Goal: Task Accomplishment & Management: Manage account settings

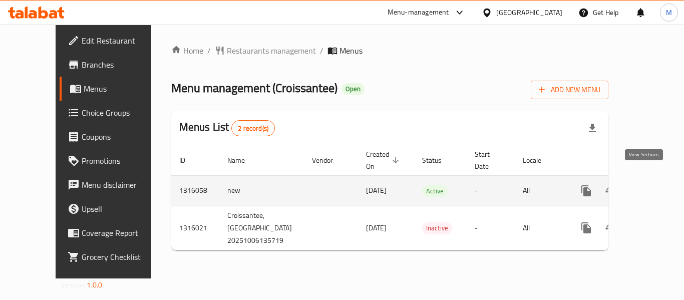
click at [652, 185] on icon "enhanced table" at bounding box center [658, 191] width 12 height 12
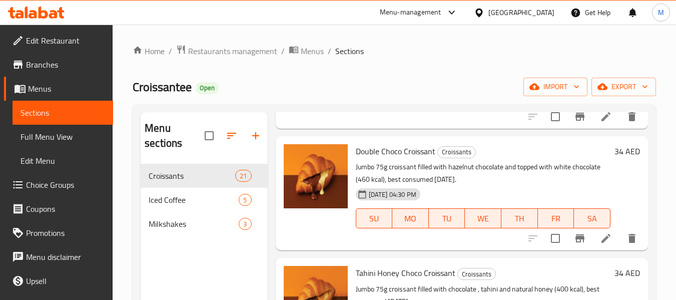
scroll to position [250, 0]
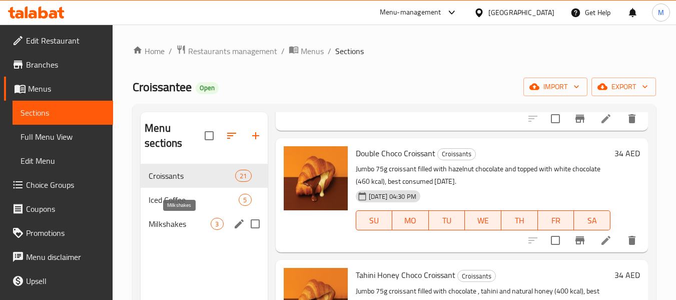
click at [204, 223] on span "Milkshakes" at bounding box center [180, 224] width 62 height 12
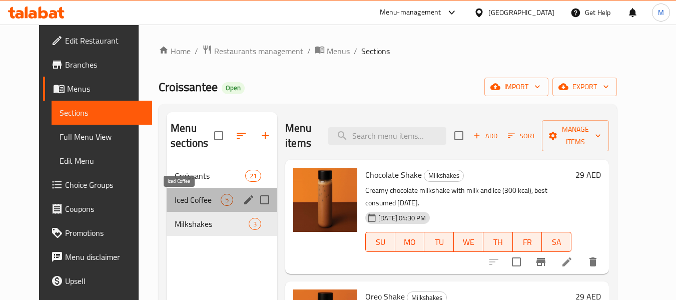
click at [175, 202] on span "Iced Coffee" at bounding box center [198, 200] width 46 height 12
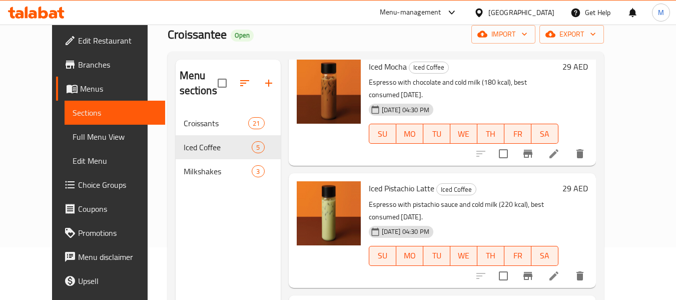
scroll to position [140, 0]
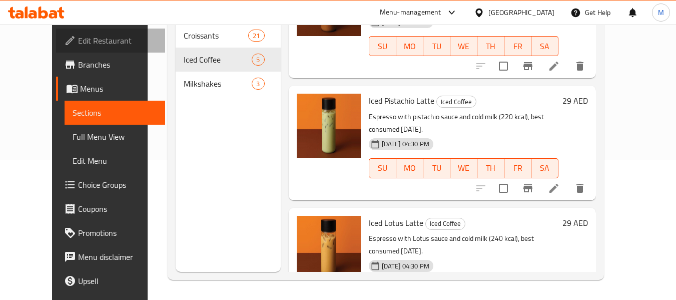
click at [78, 39] on span "Edit Restaurant" at bounding box center [117, 41] width 79 height 12
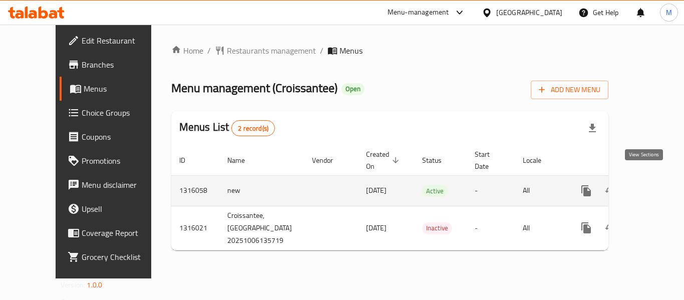
click at [652, 185] on icon "enhanced table" at bounding box center [658, 191] width 12 height 12
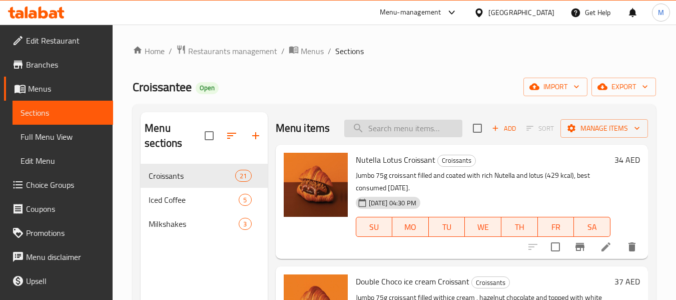
click at [422, 137] on input "search" at bounding box center [403, 129] width 118 height 18
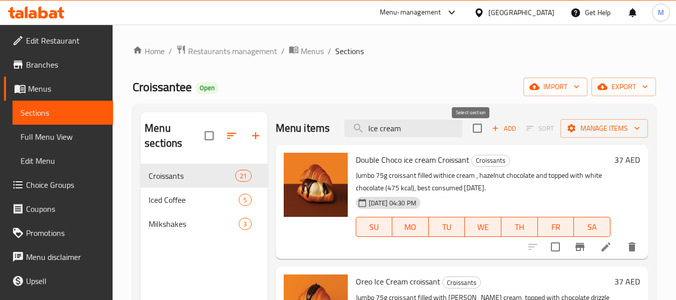
type input "Ice cream"
click at [475, 138] on input "checkbox" at bounding box center [477, 128] width 21 height 21
checkbox input "true"
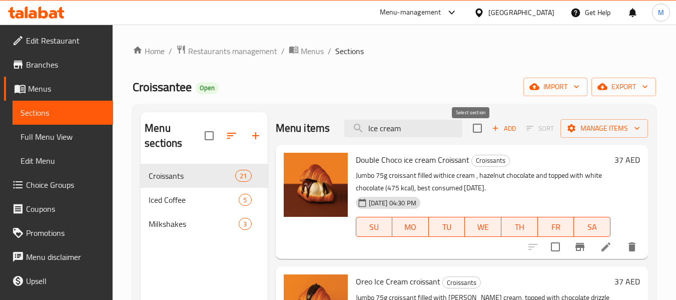
checkbox input "true"
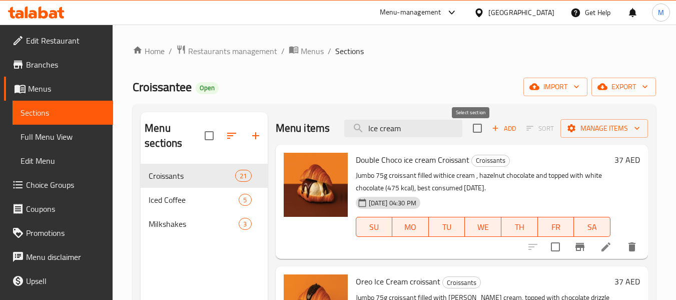
checkbox input "true"
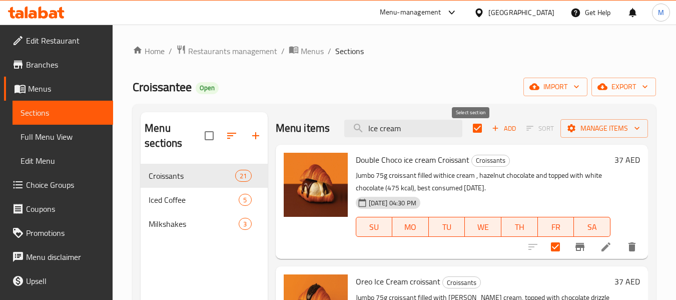
click at [470, 139] on input "checkbox" at bounding box center [477, 128] width 21 height 21
checkbox input "false"
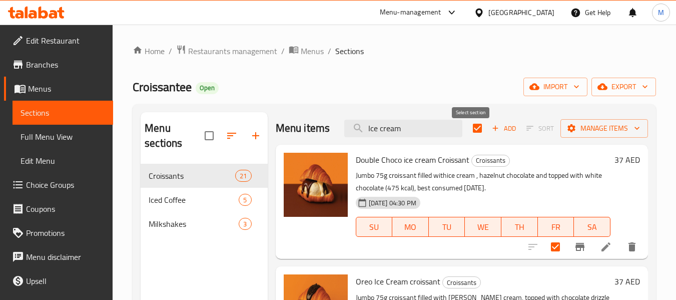
checkbox input "false"
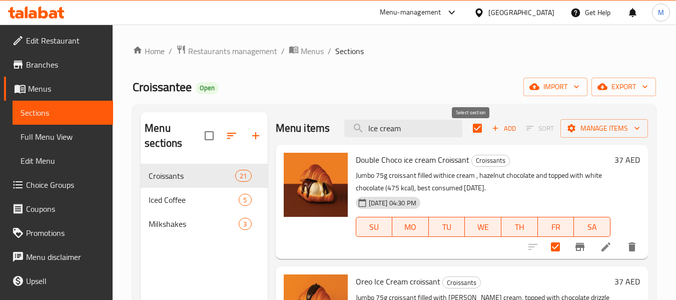
checkbox input "false"
click at [404, 137] on input "Ice cream" at bounding box center [403, 129] width 118 height 18
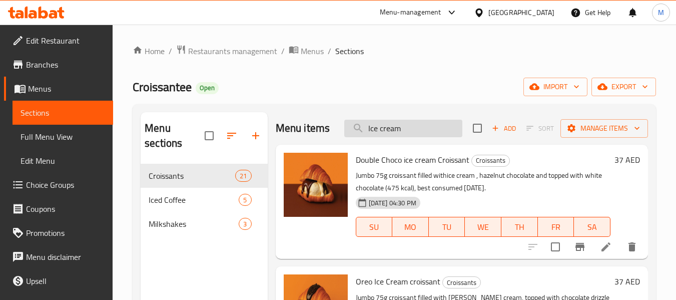
click at [404, 137] on input "Ice cream" at bounding box center [403, 129] width 118 height 18
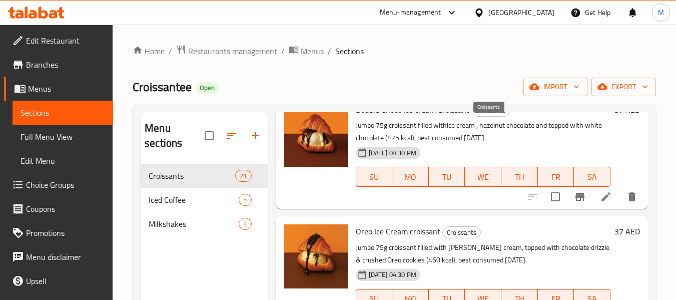
click at [486, 116] on span "Croissants" at bounding box center [491, 111] width 38 height 12
copy span "Croissants"
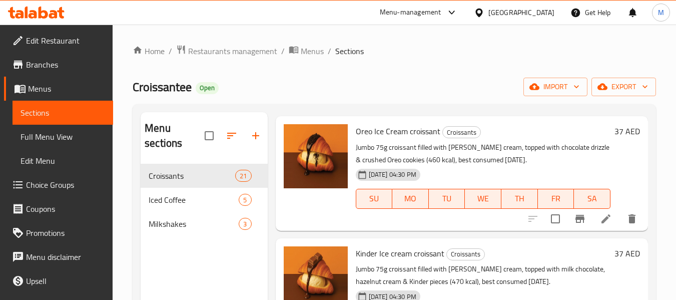
scroll to position [0, 0]
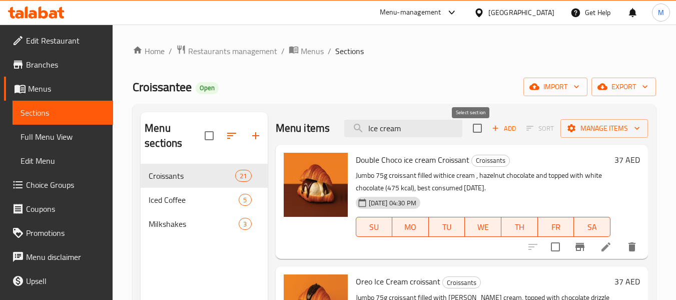
click at [475, 135] on input "checkbox" at bounding box center [477, 128] width 21 height 21
checkbox input "true"
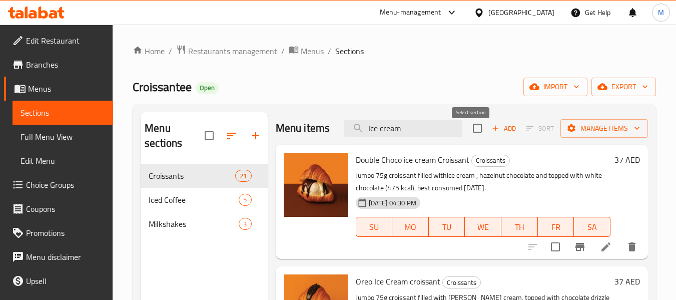
checkbox input "true"
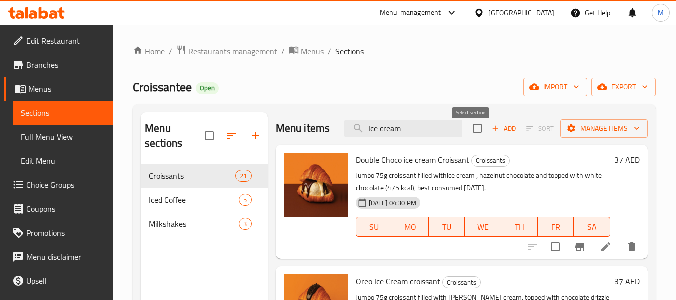
checkbox input "true"
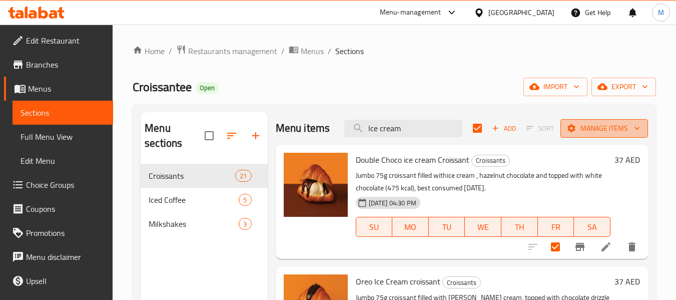
click at [567, 133] on icon "button" at bounding box center [572, 128] width 10 height 10
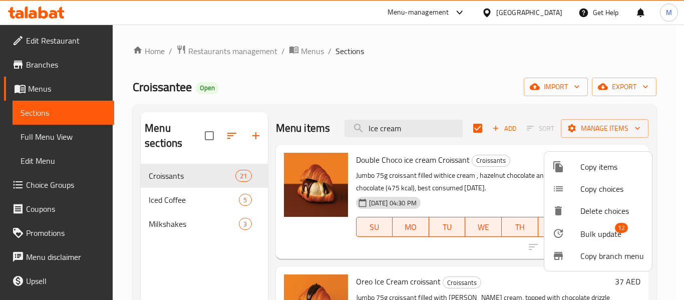
click at [470, 134] on div at bounding box center [342, 150] width 684 height 300
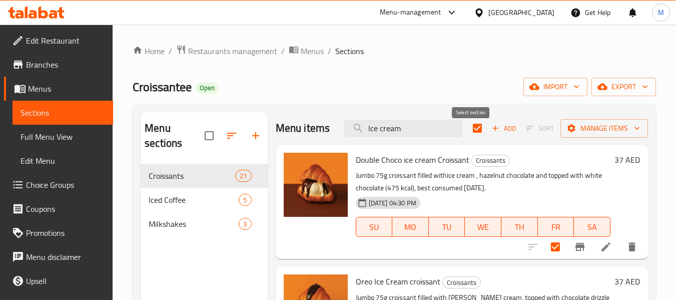
click at [470, 134] on input "checkbox" at bounding box center [477, 128] width 21 height 21
checkbox input "false"
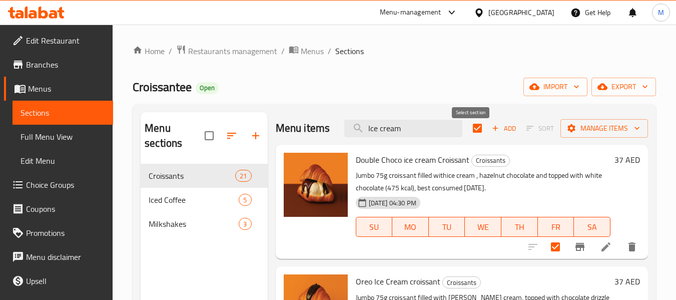
checkbox input "false"
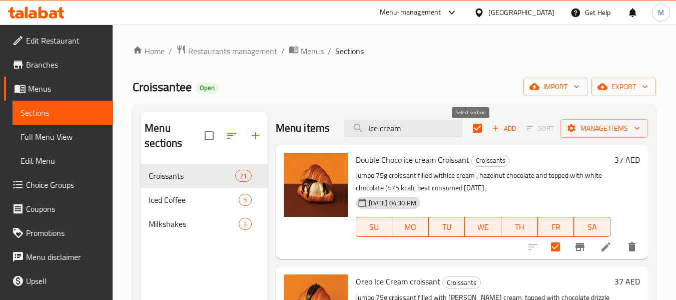
checkbox input "false"
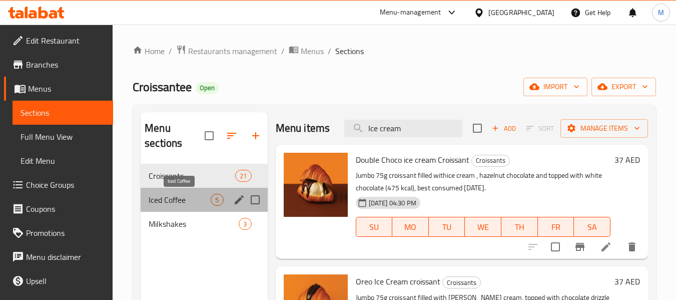
click at [203, 194] on span "Iced Coffee" at bounding box center [180, 200] width 62 height 12
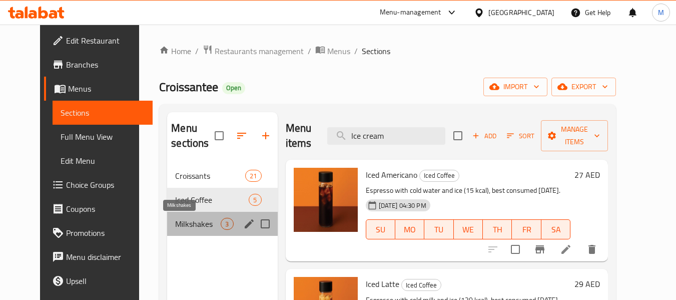
click at [195, 222] on span "Milkshakes" at bounding box center [198, 224] width 46 height 12
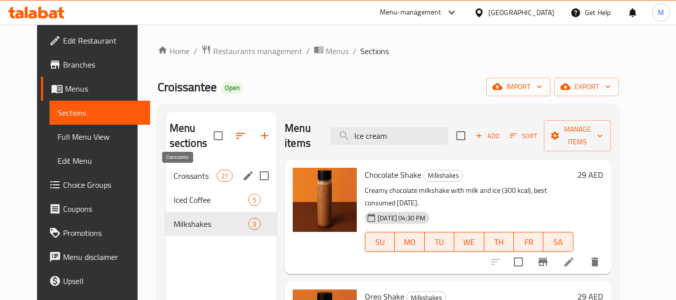
click at [203, 180] on span "Croissants" at bounding box center [195, 176] width 43 height 12
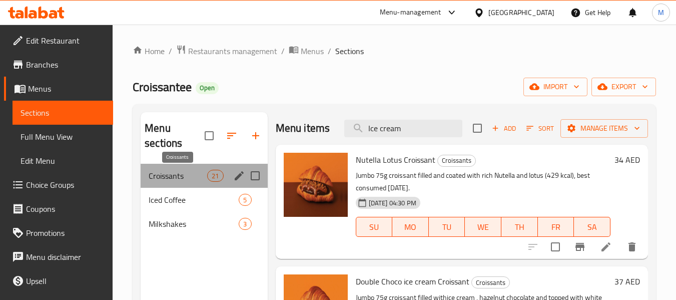
click at [169, 180] on span "Croissants" at bounding box center [178, 176] width 59 height 12
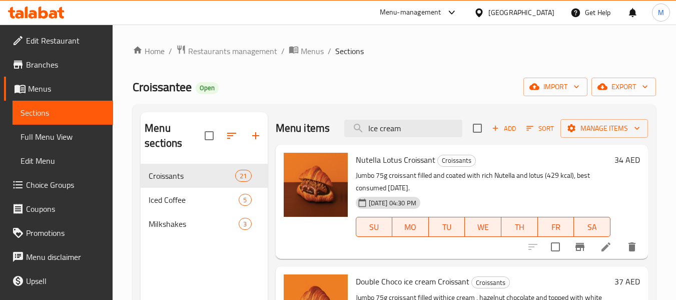
click at [531, 6] on div "[GEOGRAPHIC_DATA]" at bounding box center [514, 13] width 97 height 24
click at [509, 16] on div "[GEOGRAPHIC_DATA]" at bounding box center [522, 12] width 66 height 11
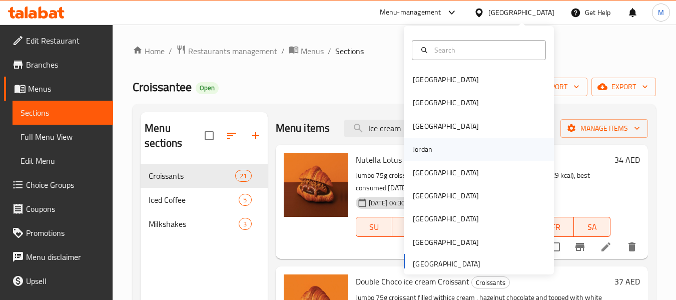
click at [426, 146] on div "Jordan" at bounding box center [423, 149] width 36 height 23
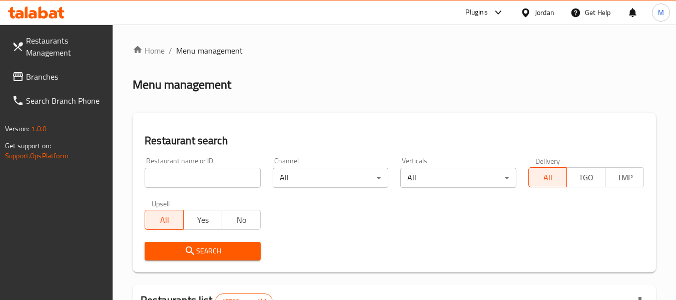
click at [71, 71] on span "Branches" at bounding box center [65, 77] width 79 height 12
click at [187, 178] on input "search" at bounding box center [203, 178] width 116 height 20
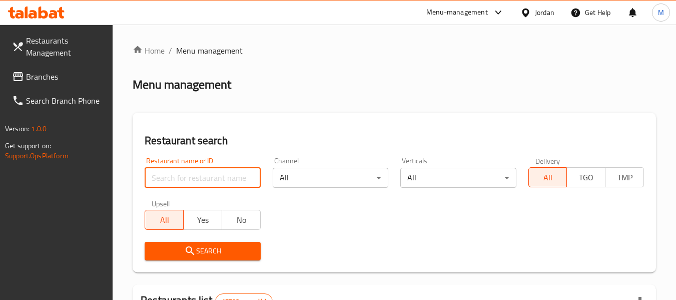
paste input "707346"
type input "707346"
click button "Search" at bounding box center [203, 251] width 116 height 19
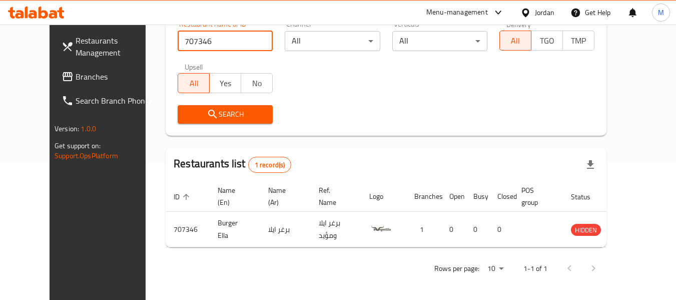
scroll to position [138, 0]
